Goal: Information Seeking & Learning: Check status

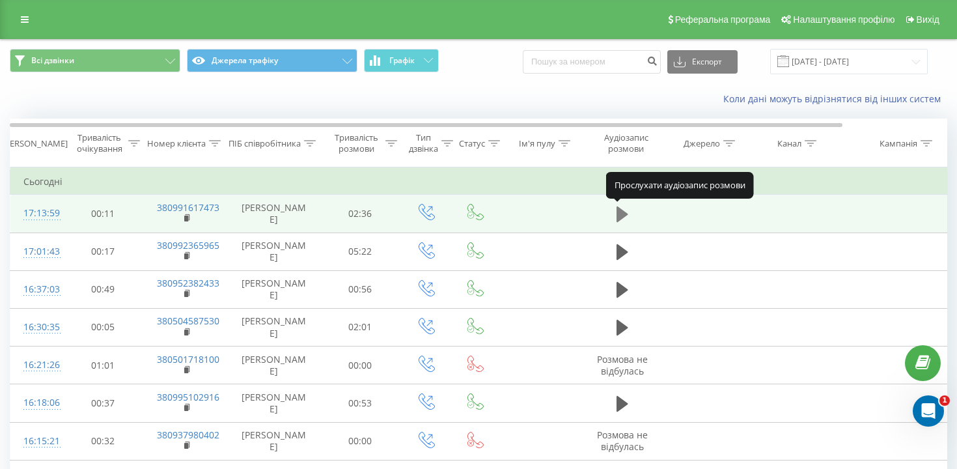
click at [628, 206] on button at bounding box center [622, 214] width 20 height 20
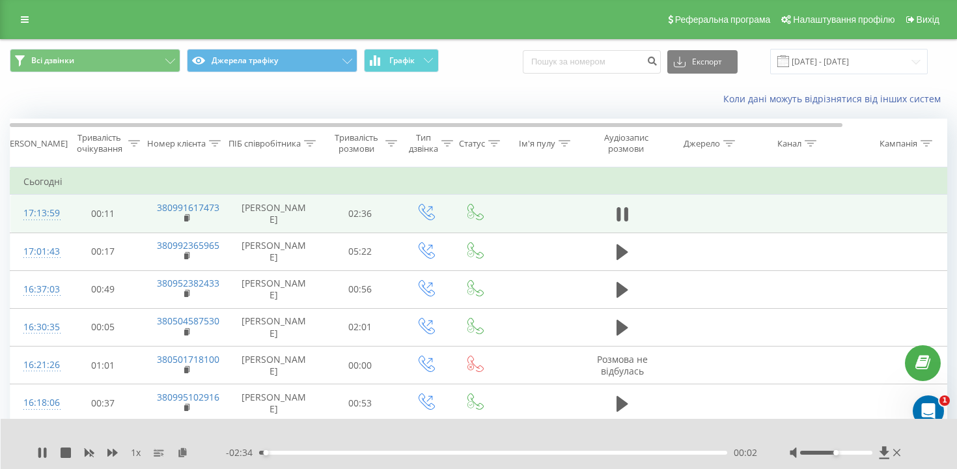
click at [286, 452] on div "00:02" at bounding box center [493, 452] width 468 height 4
click at [325, 450] on div "00:16" at bounding box center [493, 452] width 468 height 4
click at [44, 451] on icon at bounding box center [45, 452] width 3 height 10
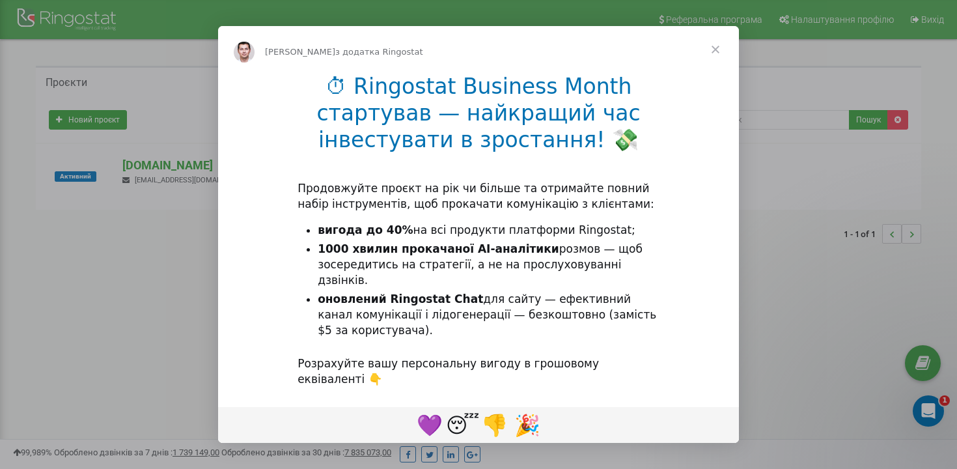
click at [717, 47] on span "Закрити" at bounding box center [715, 49] width 47 height 47
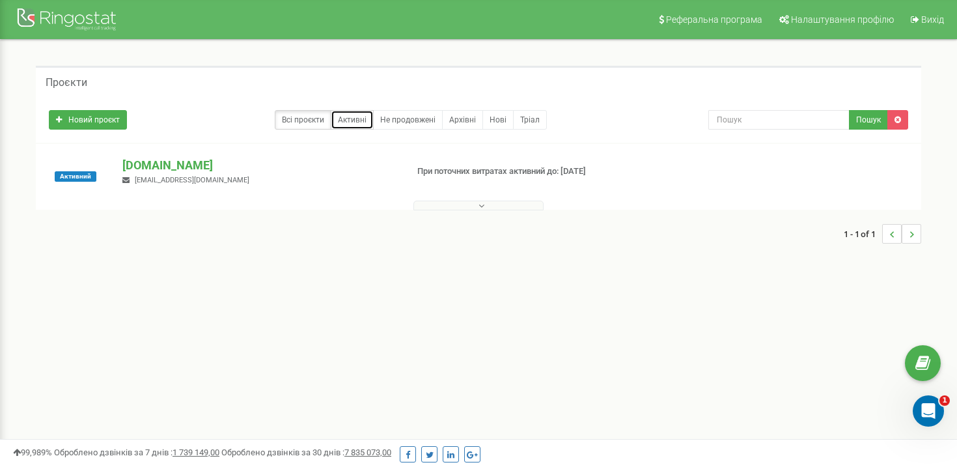
click at [358, 120] on link "Активні" at bounding box center [352, 120] width 43 height 20
click at [147, 163] on p "[DOMAIN_NAME]" at bounding box center [258, 165] width 273 height 17
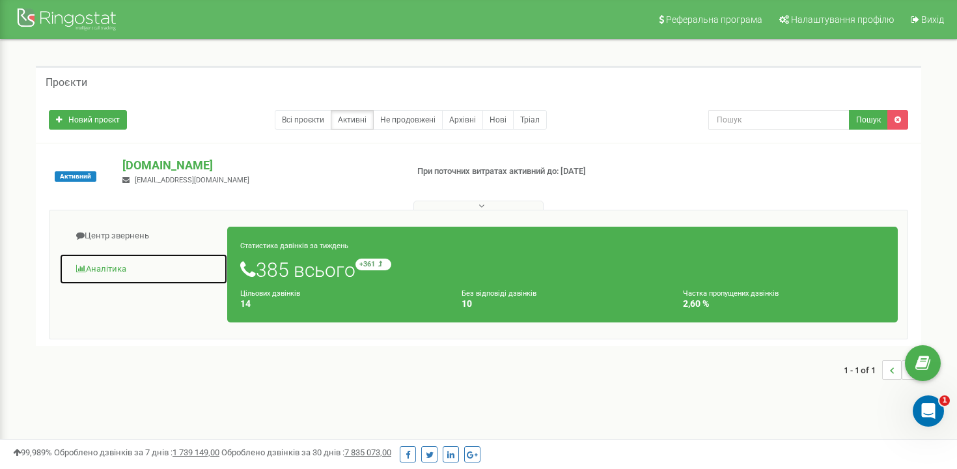
click at [117, 267] on link "Аналiтика" at bounding box center [143, 269] width 169 height 32
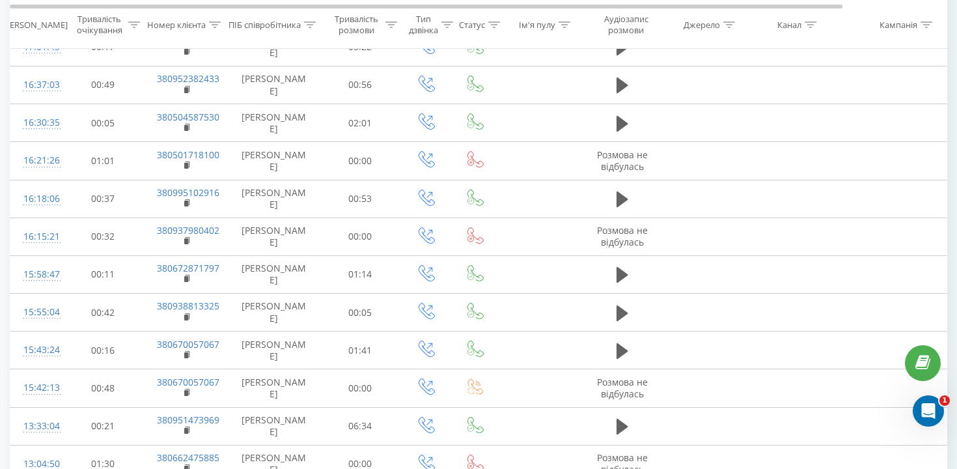
scroll to position [722, 0]
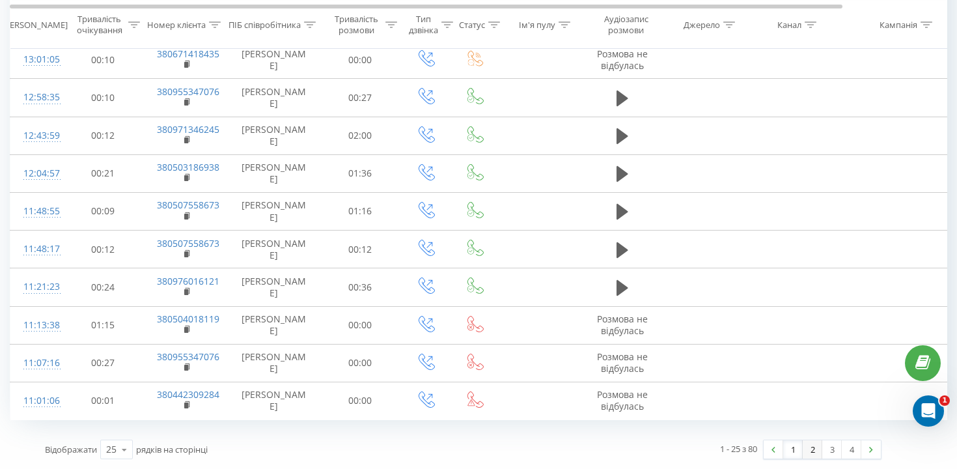
click at [811, 448] on link "2" at bounding box center [813, 449] width 20 height 18
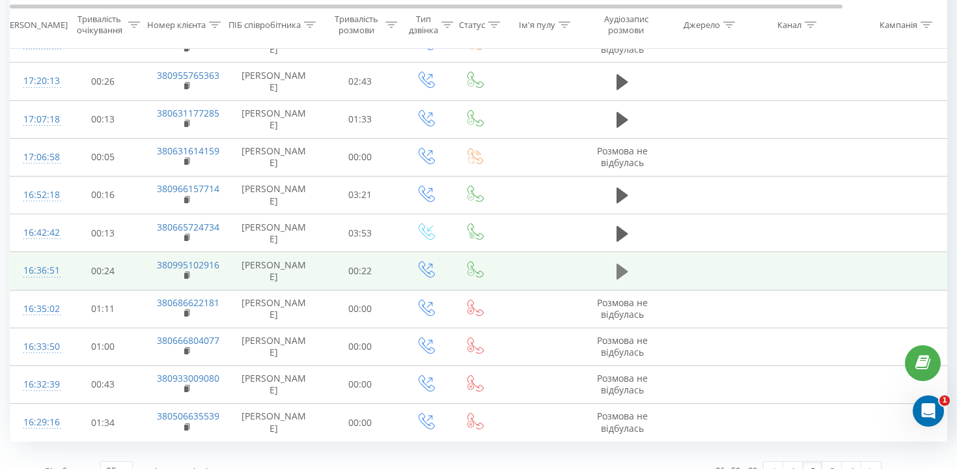
click at [619, 274] on icon at bounding box center [622, 272] width 12 height 16
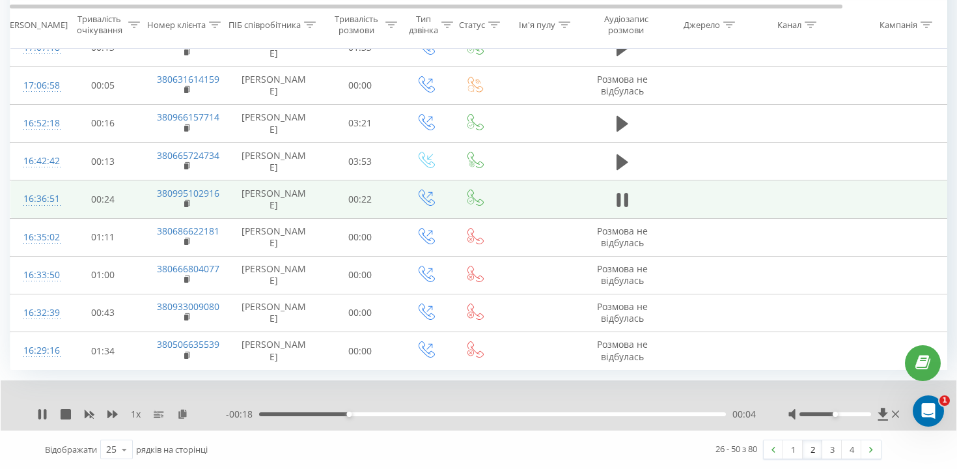
click at [559, 411] on div "- 00:18 00:04 00:04" at bounding box center [491, 413] width 530 height 13
click at [665, 411] on div "- 00:17 00:05 00:05" at bounding box center [491, 413] width 530 height 13
click at [663, 415] on div "00:05" at bounding box center [492, 414] width 467 height 4
click at [623, 199] on icon at bounding box center [622, 200] width 12 height 18
click at [792, 446] on link "1" at bounding box center [793, 449] width 20 height 18
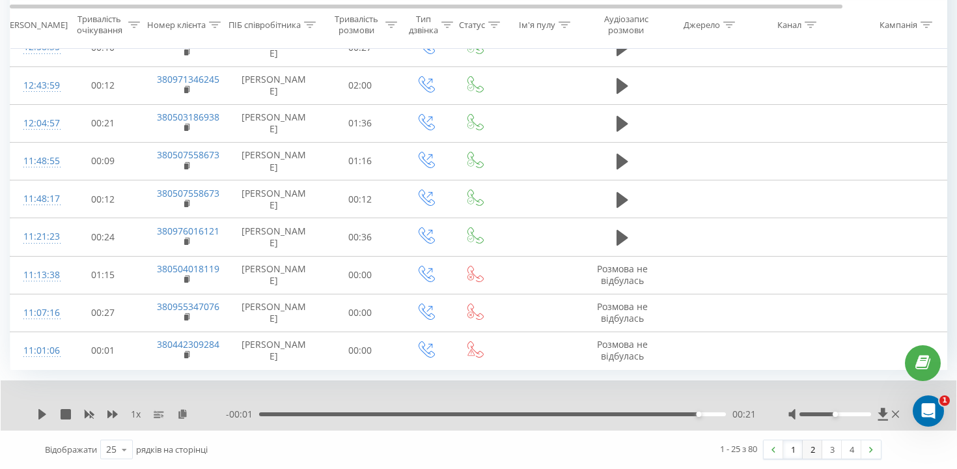
click at [812, 450] on link "2" at bounding box center [813, 449] width 20 height 18
click at [790, 448] on link "1" at bounding box center [793, 449] width 20 height 18
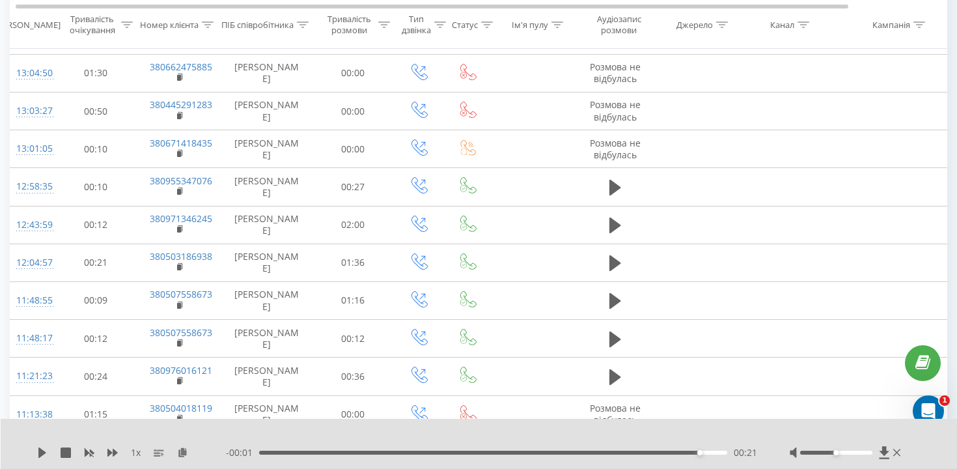
scroll to position [772, 0]
